Goal: Task Accomplishment & Management: Use online tool/utility

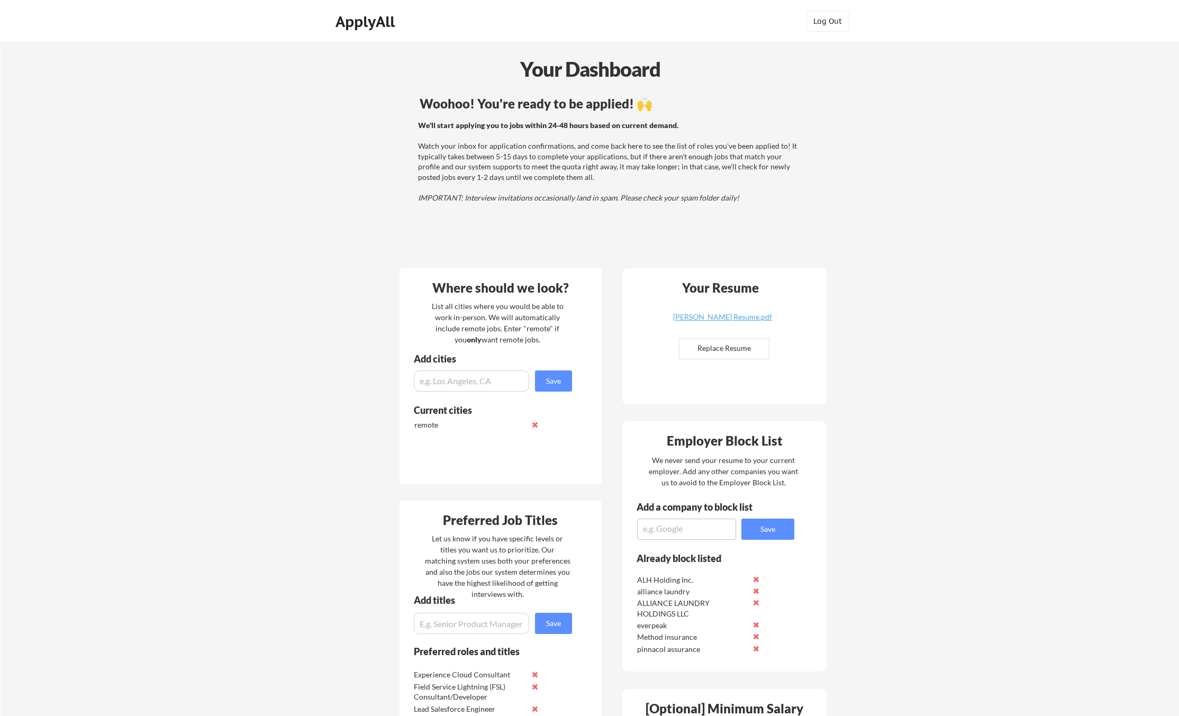
click at [720, 350] on input "file" at bounding box center [724, 349] width 89 height 20
click at [727, 349] on input "file" at bounding box center [724, 349] width 89 height 20
type input "C:\fakepath\[PERSON_NAME].pdf"
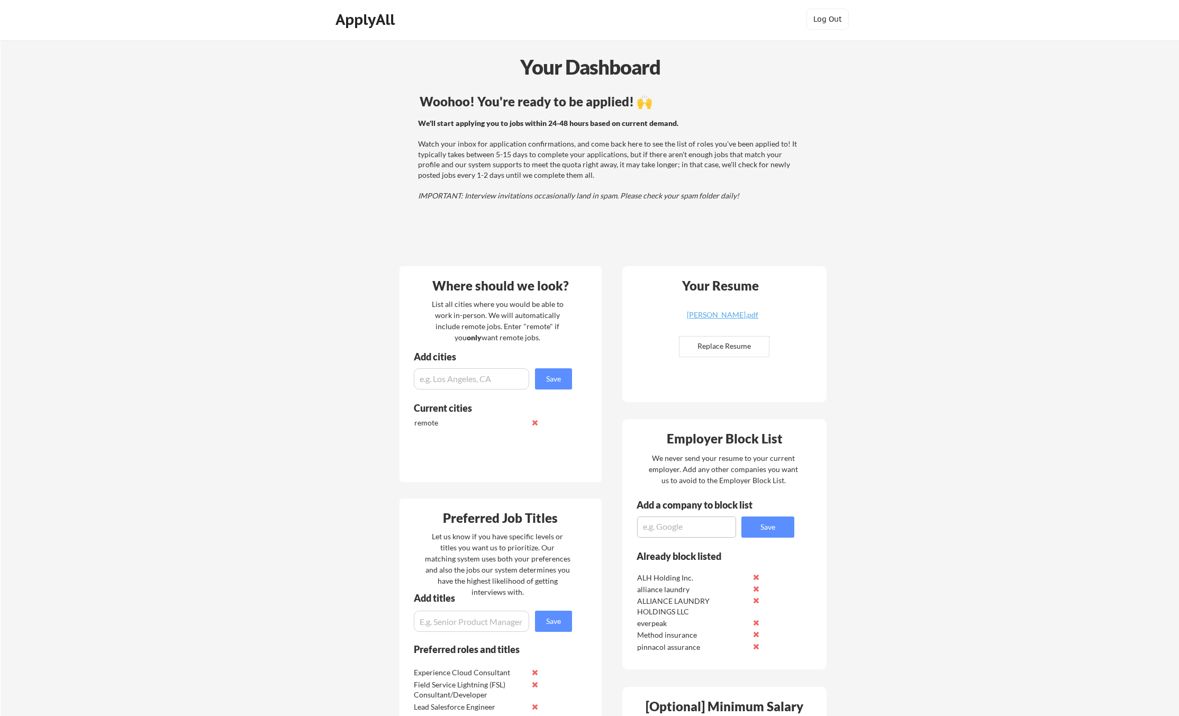
click at [880, 430] on div "Your Dashboard Woohoo! You're ready to be applied! 🙌 We'll start applying you t…" at bounding box center [590, 604] width 1179 height 1128
